Goal: Navigation & Orientation: Find specific page/section

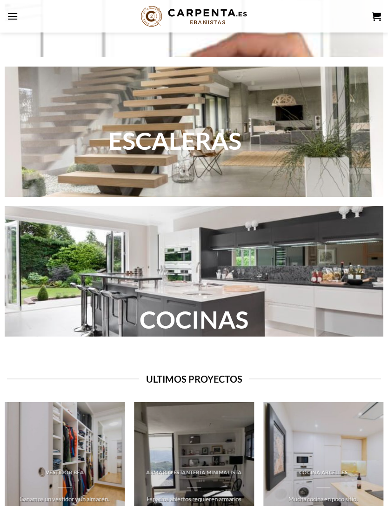
scroll to position [1071, 0]
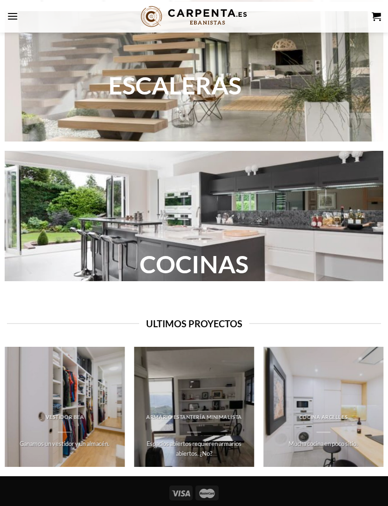
click at [384, 408] on icon "Next" at bounding box center [383, 410] width 5 height 8
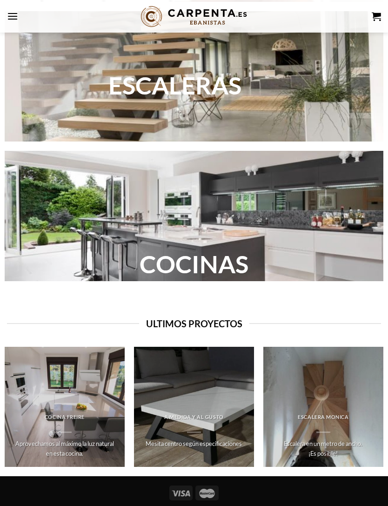
click at [384, 413] on icon "Next" at bounding box center [383, 410] width 14 height 14
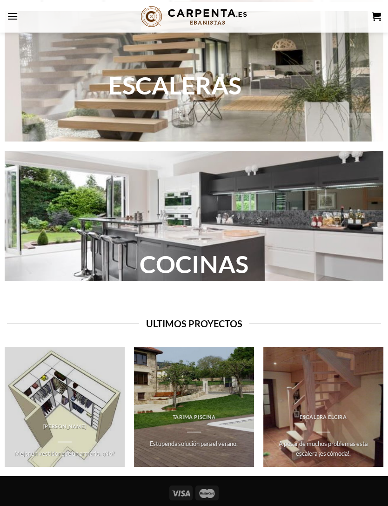
click at [386, 409] on icon "Next" at bounding box center [383, 410] width 14 height 14
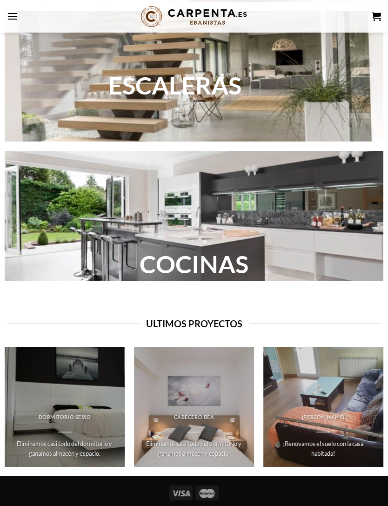
click at [383, 403] on icon "Next" at bounding box center [383, 410] width 14 height 14
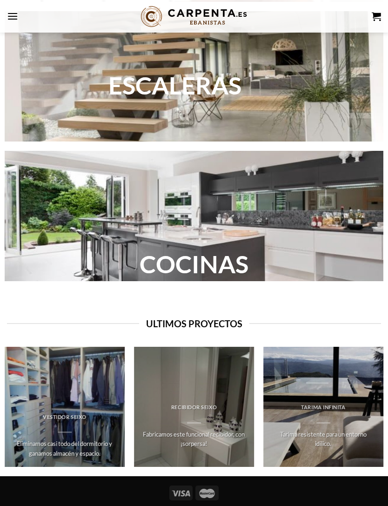
click at [308, 398] on img at bounding box center [323, 407] width 120 height 120
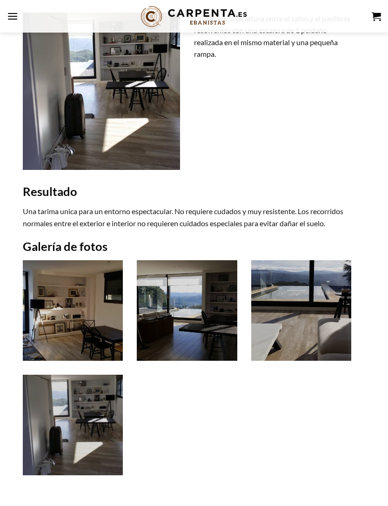
scroll to position [657, 0]
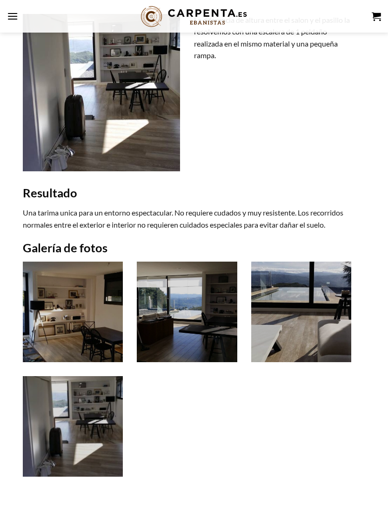
click at [70, 309] on img at bounding box center [73, 311] width 100 height 100
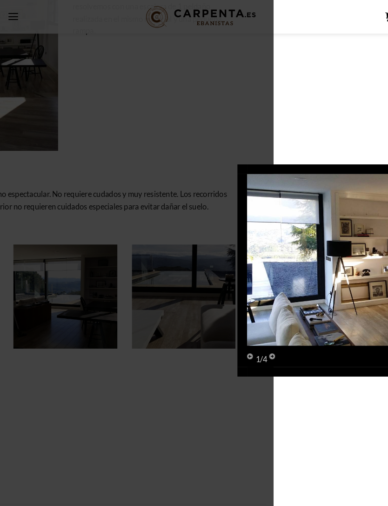
scroll to position [683, 0]
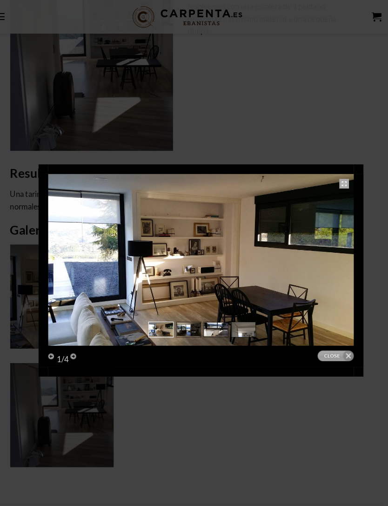
click at [328, 252] on link "next" at bounding box center [282, 251] width 145 height 166
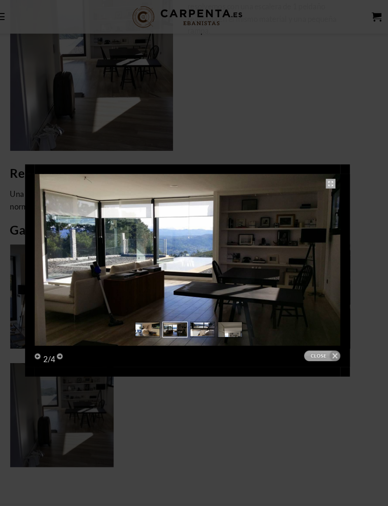
click at [316, 253] on link "next" at bounding box center [269, 251] width 145 height 166
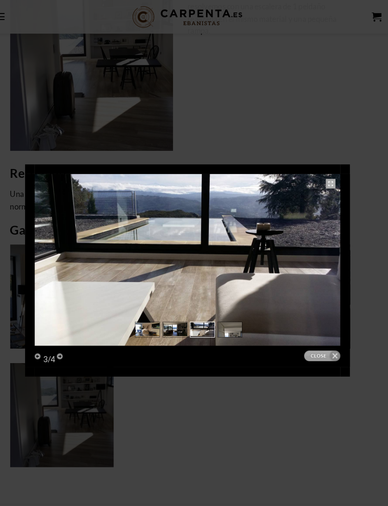
click at [315, 252] on link "next" at bounding box center [269, 251] width 145 height 166
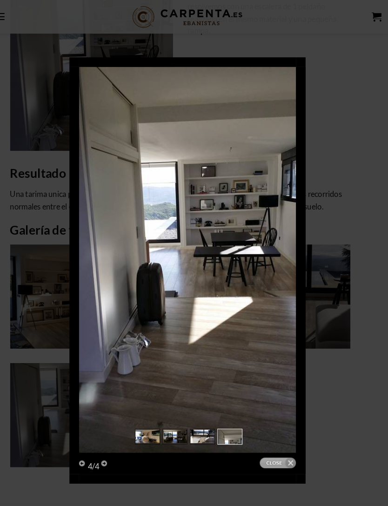
click at [358, 260] on div at bounding box center [194, 4] width 388 height 1374
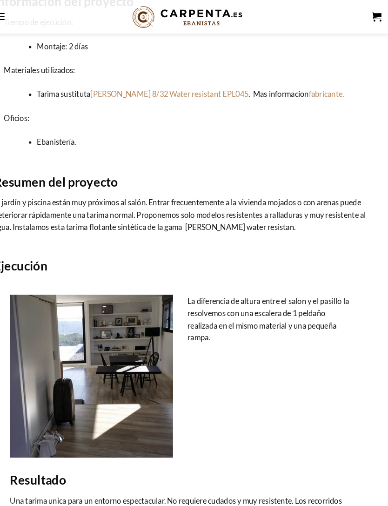
scroll to position [375, 0]
